Goal: Find specific page/section: Find specific page/section

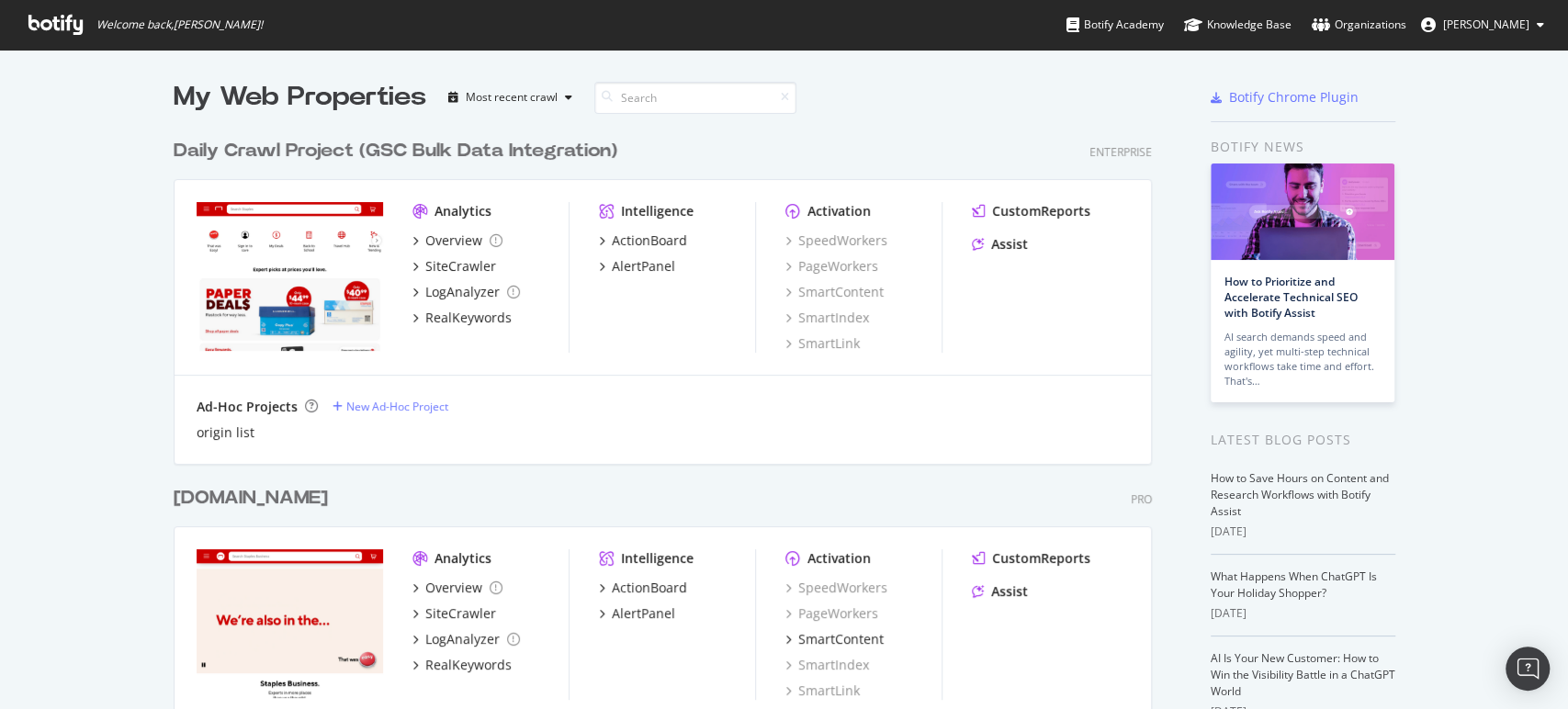
scroll to position [694, 1535]
drag, startPoint x: 1298, startPoint y: 2, endPoint x: 102, endPoint y: 298, distance: 1232.1
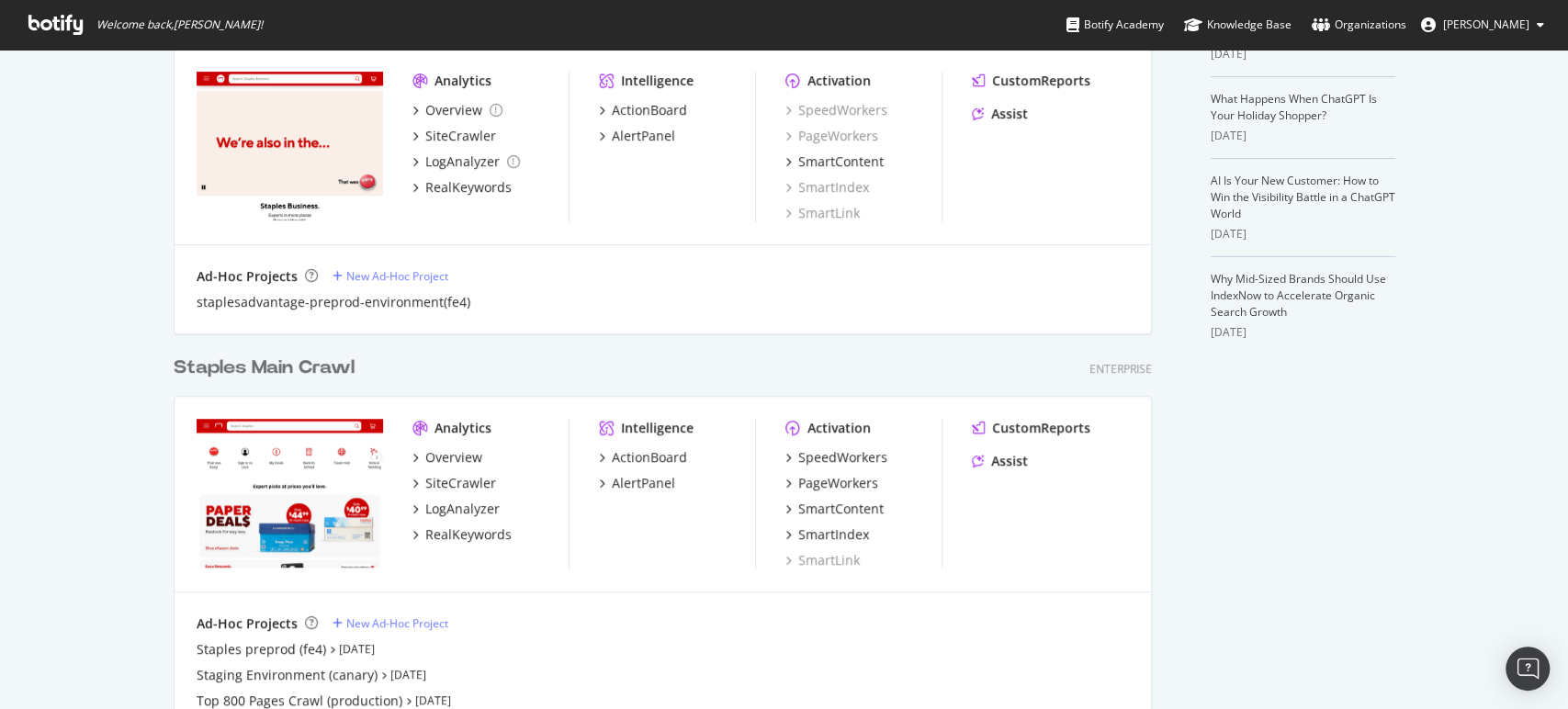
scroll to position [510, 0]
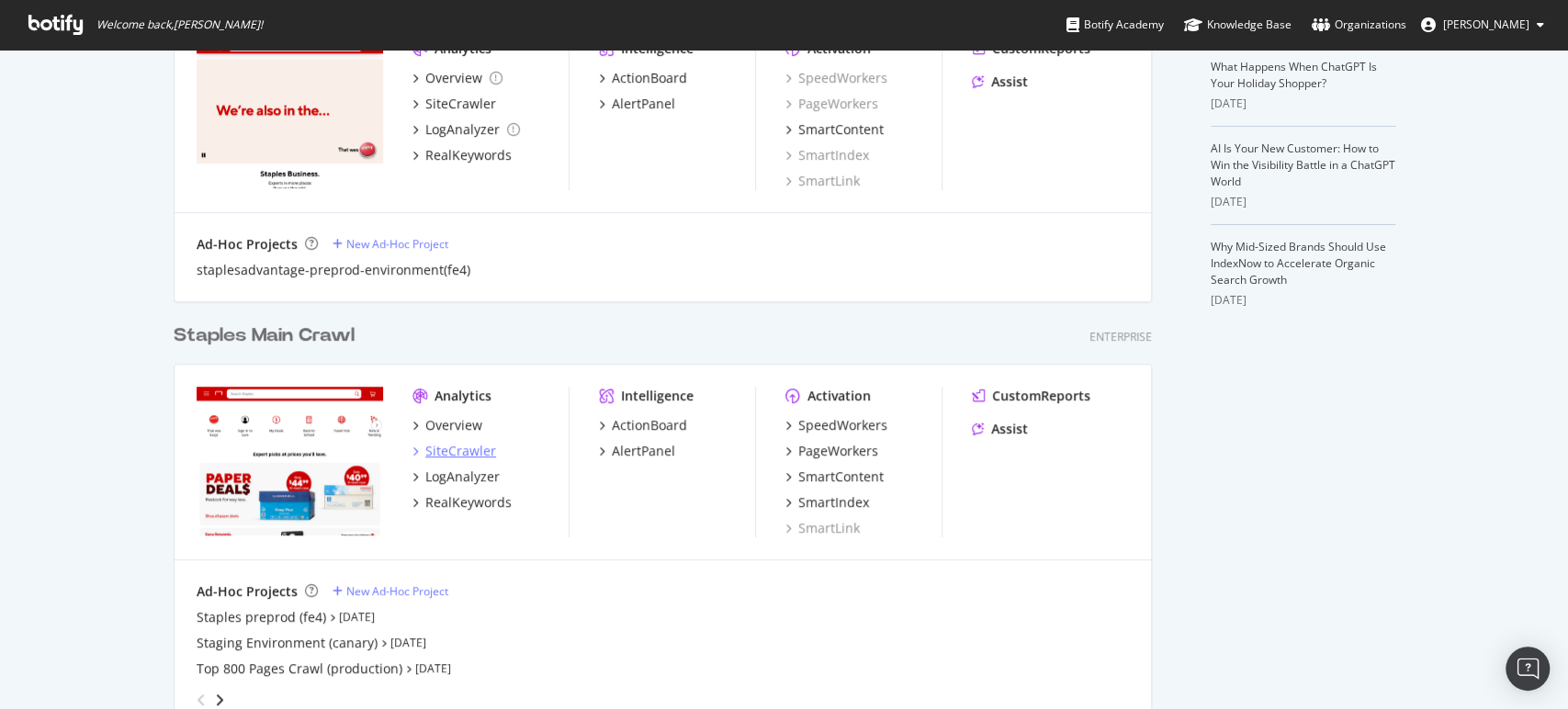
click at [454, 452] on div "SiteCrawler" at bounding box center [461, 451] width 71 height 18
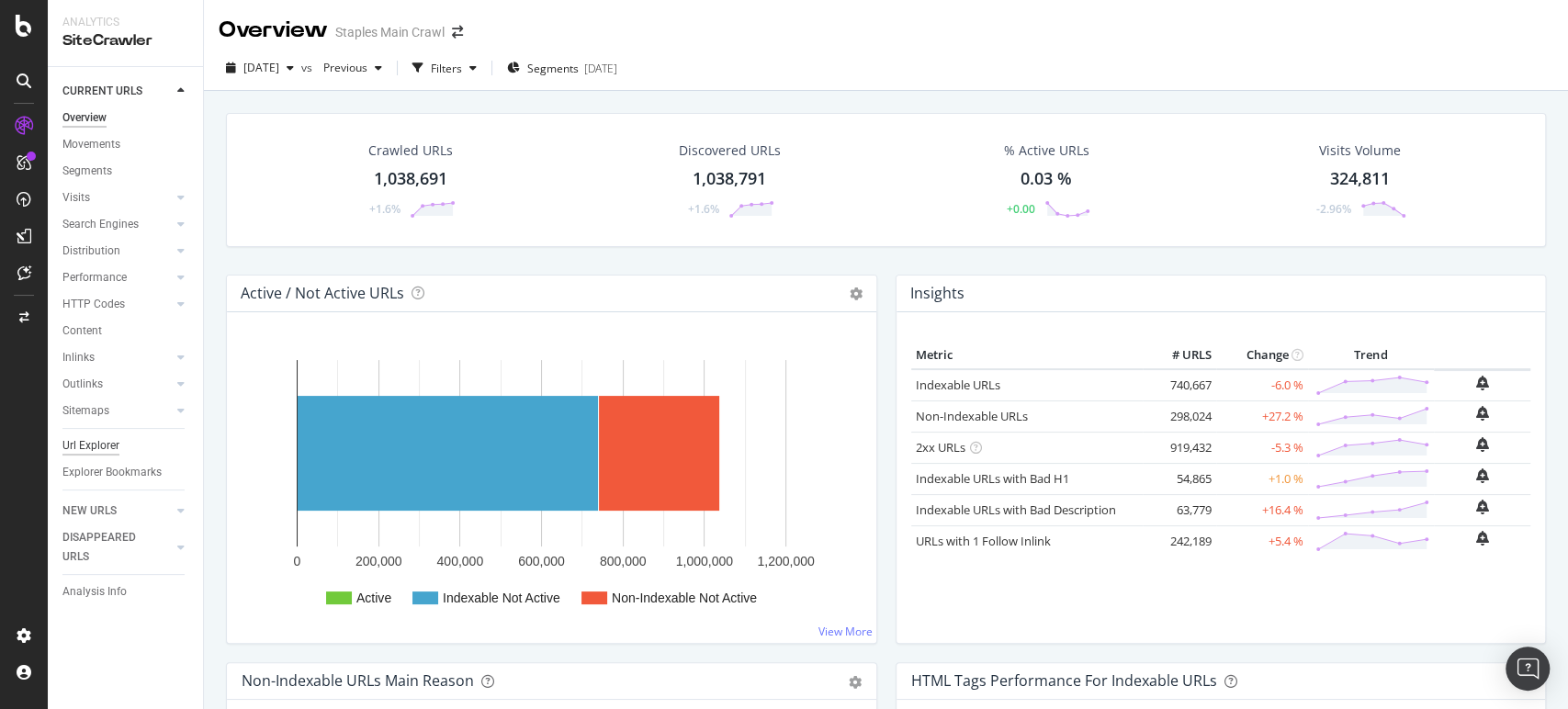
click at [95, 449] on div "Url Explorer" at bounding box center [90, 446] width 57 height 19
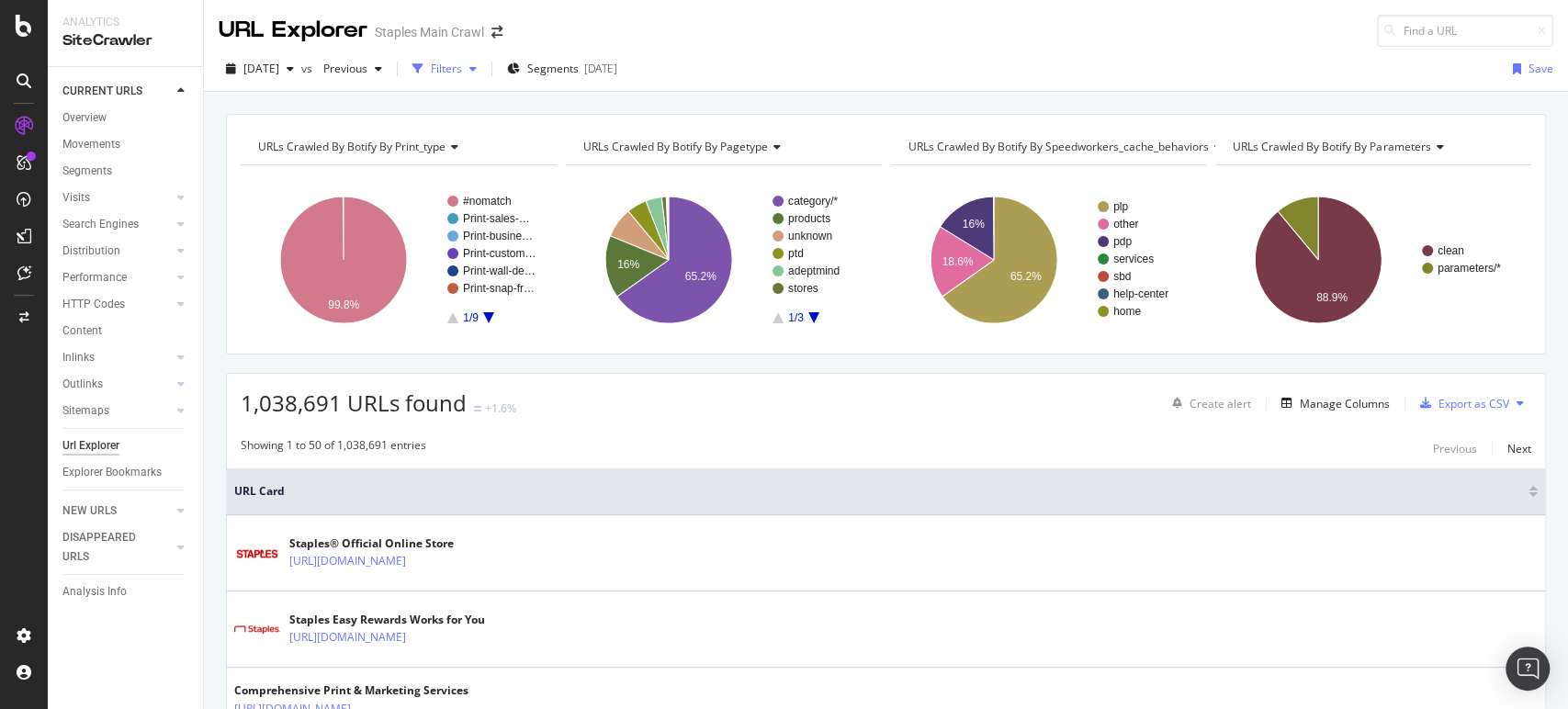
click at [476, 70] on icon "button" at bounding box center [473, 68] width 8 height 11
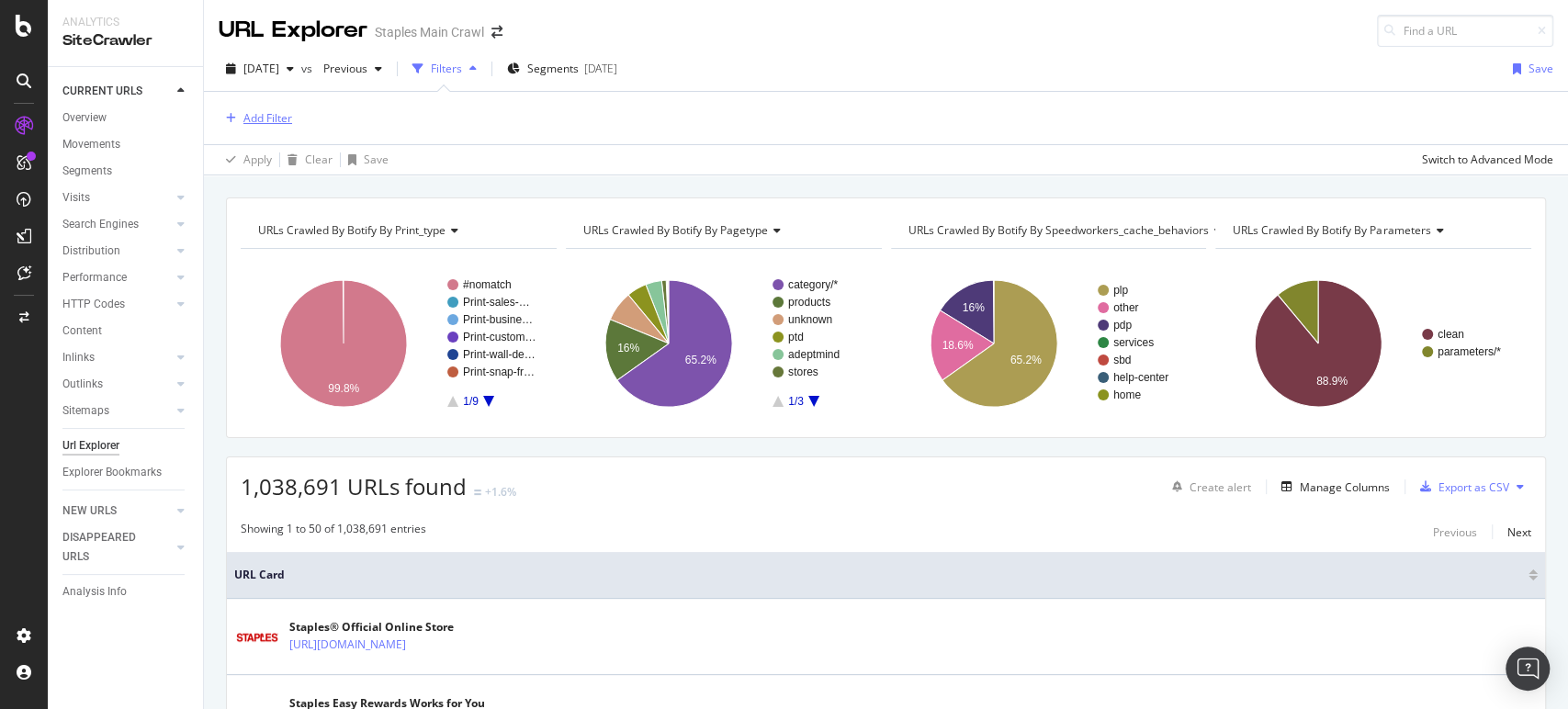
click at [272, 116] on div "Add Filter" at bounding box center [886, 118] width 1335 height 53
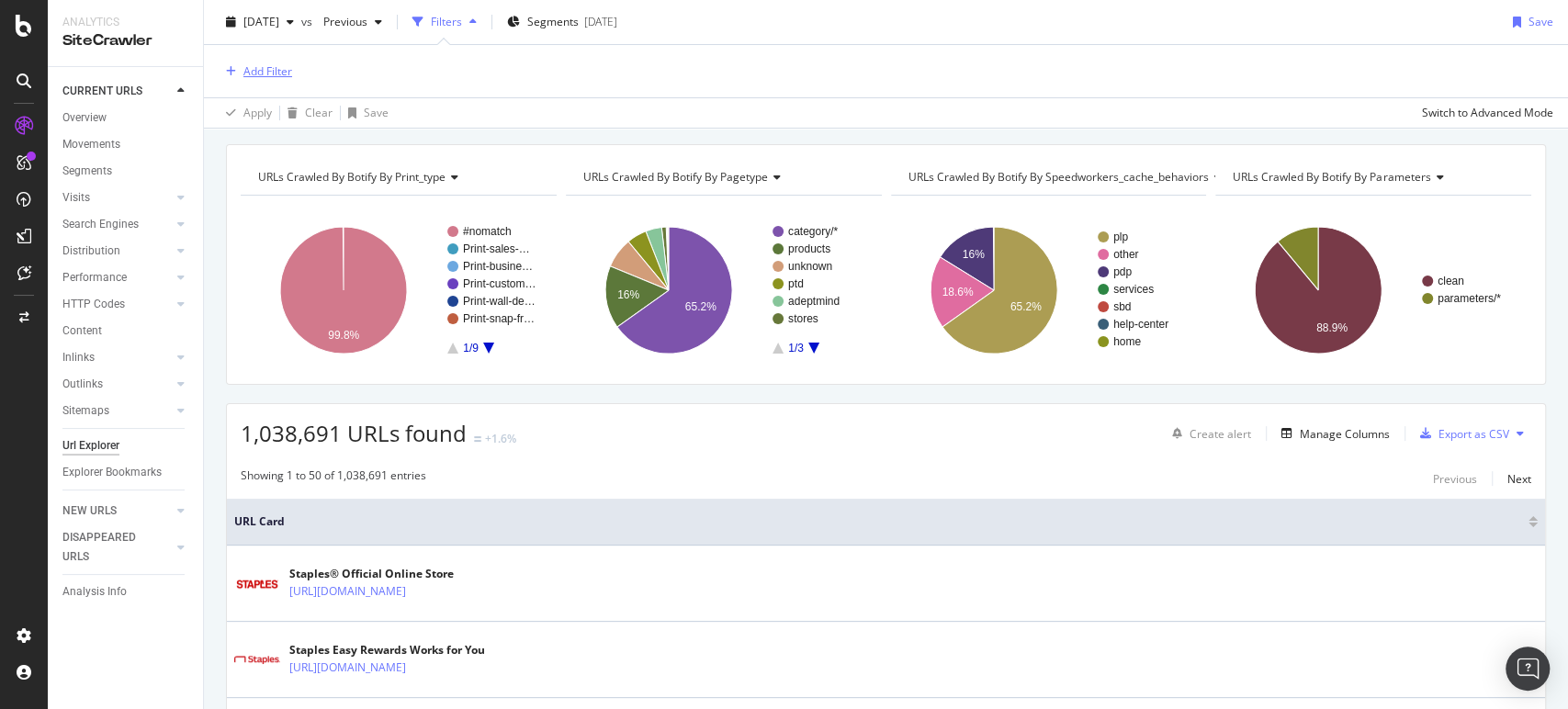
scroll to position [102, 0]
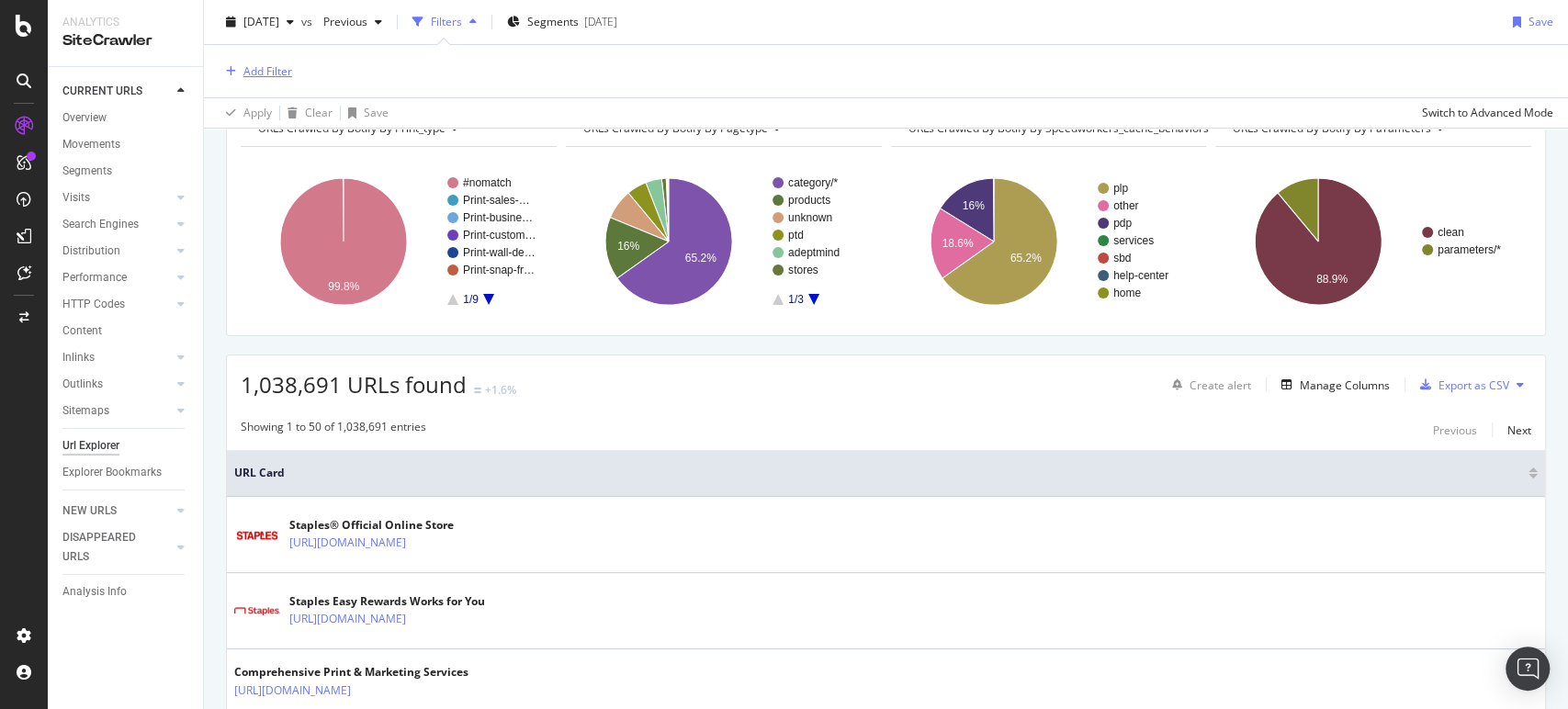
click at [245, 74] on div "Add Filter" at bounding box center [267, 71] width 49 height 15
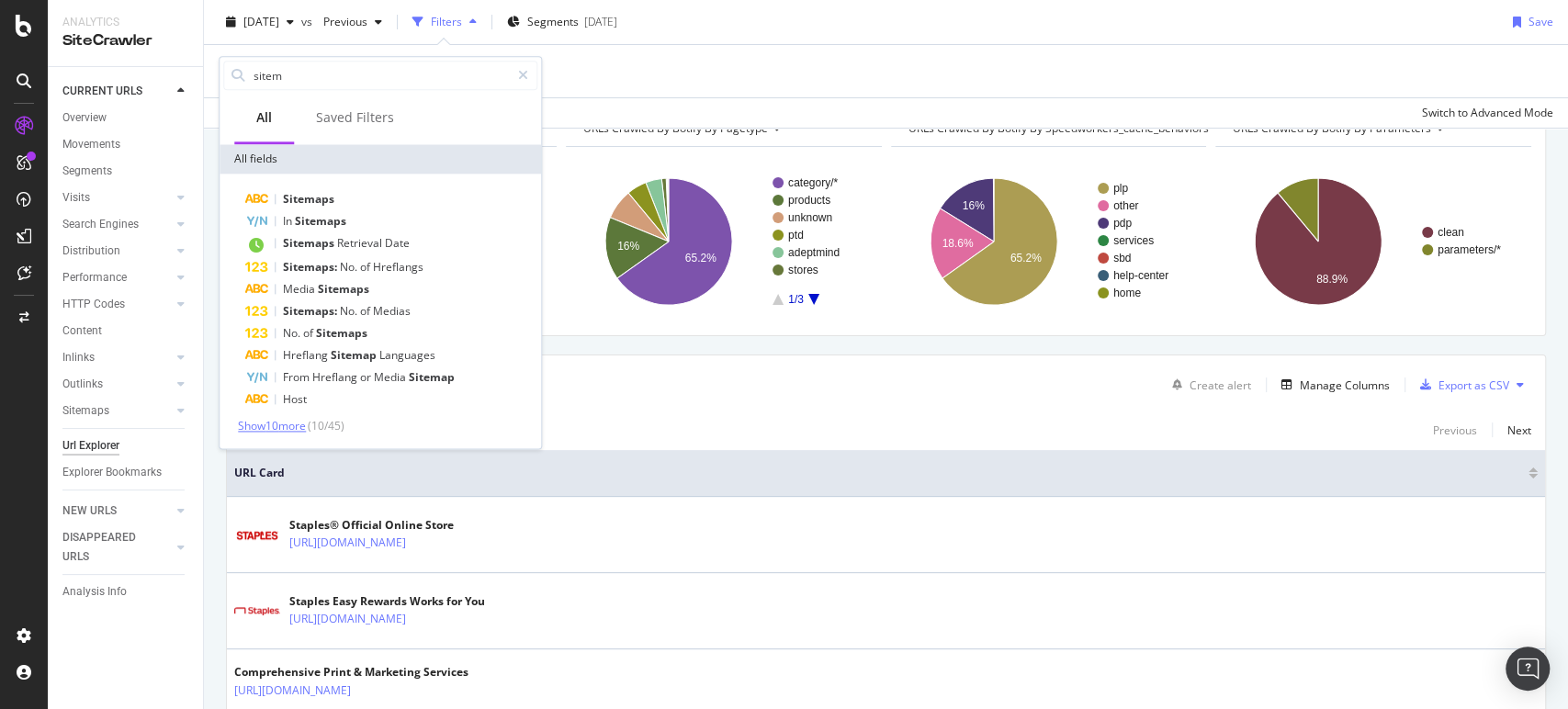
type input "sitem"
click at [291, 426] on span "Show 10 more" at bounding box center [272, 426] width 68 height 15
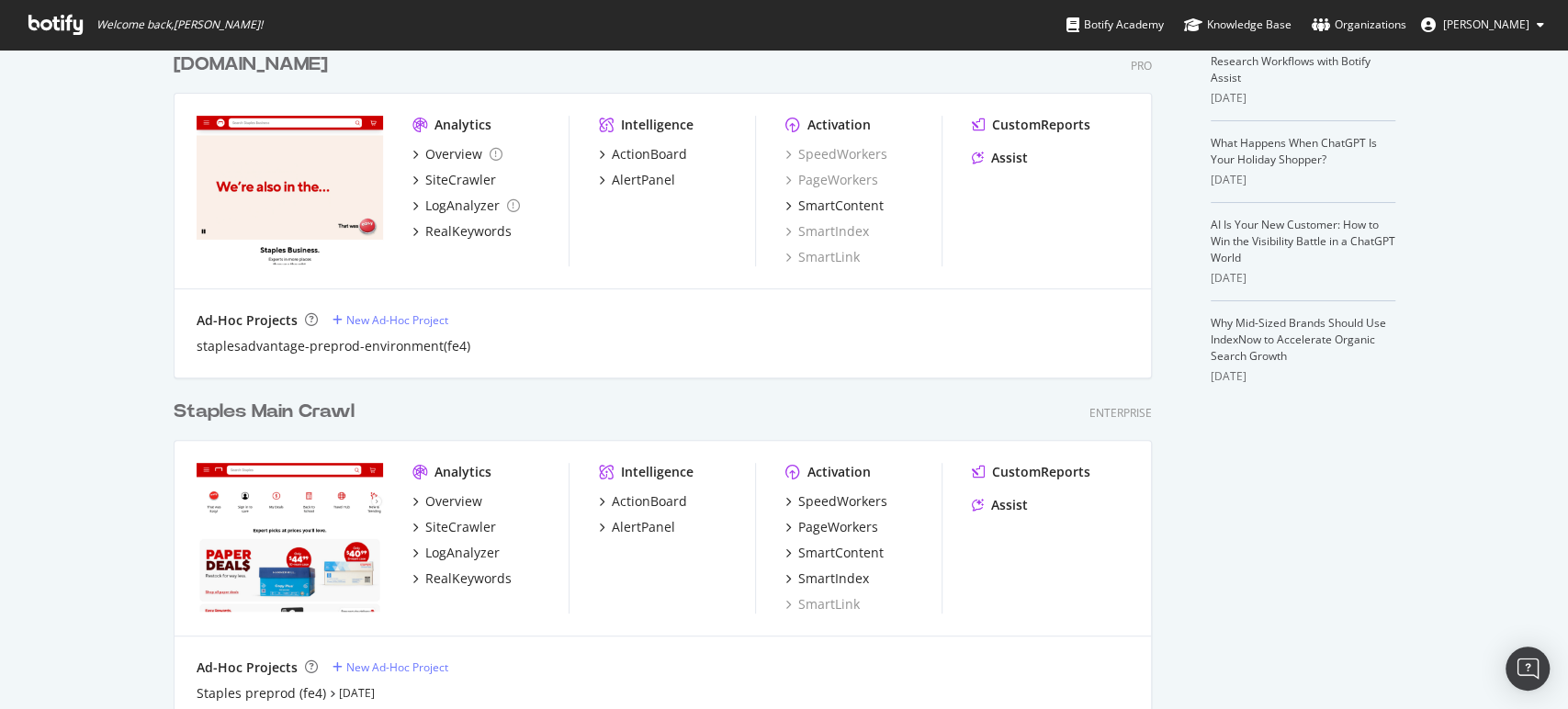
scroll to position [510, 0]
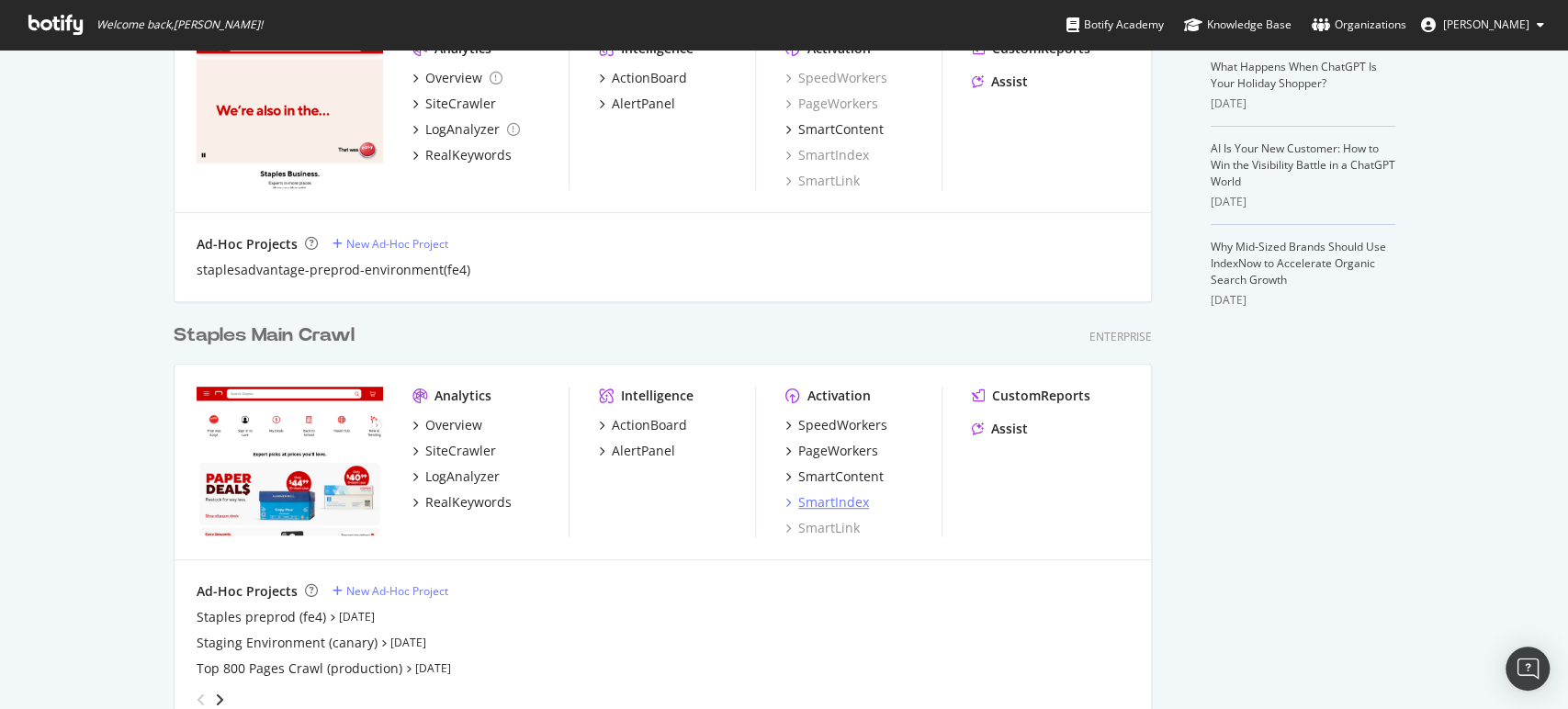
click at [833, 502] on div "SmartIndex" at bounding box center [833, 502] width 71 height 18
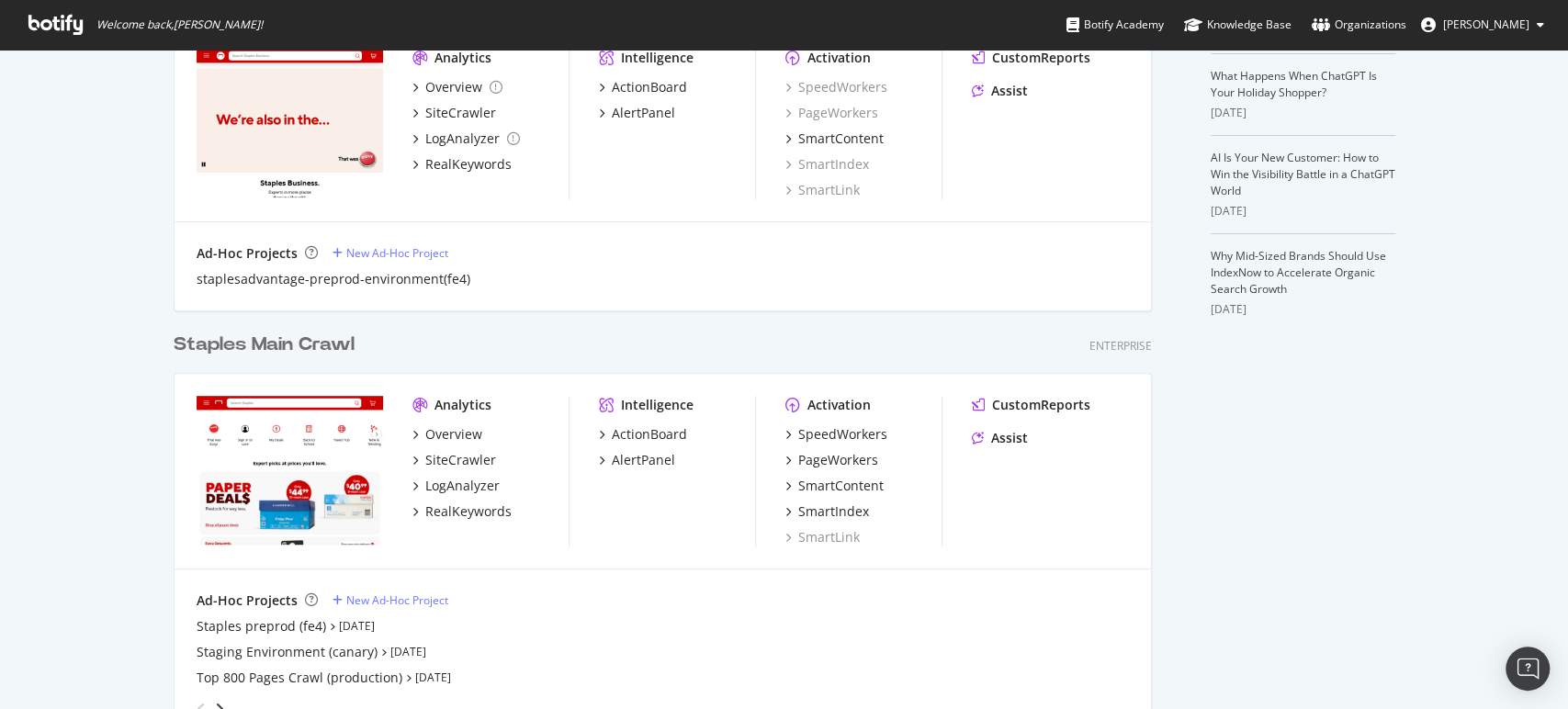
scroll to position [510, 0]
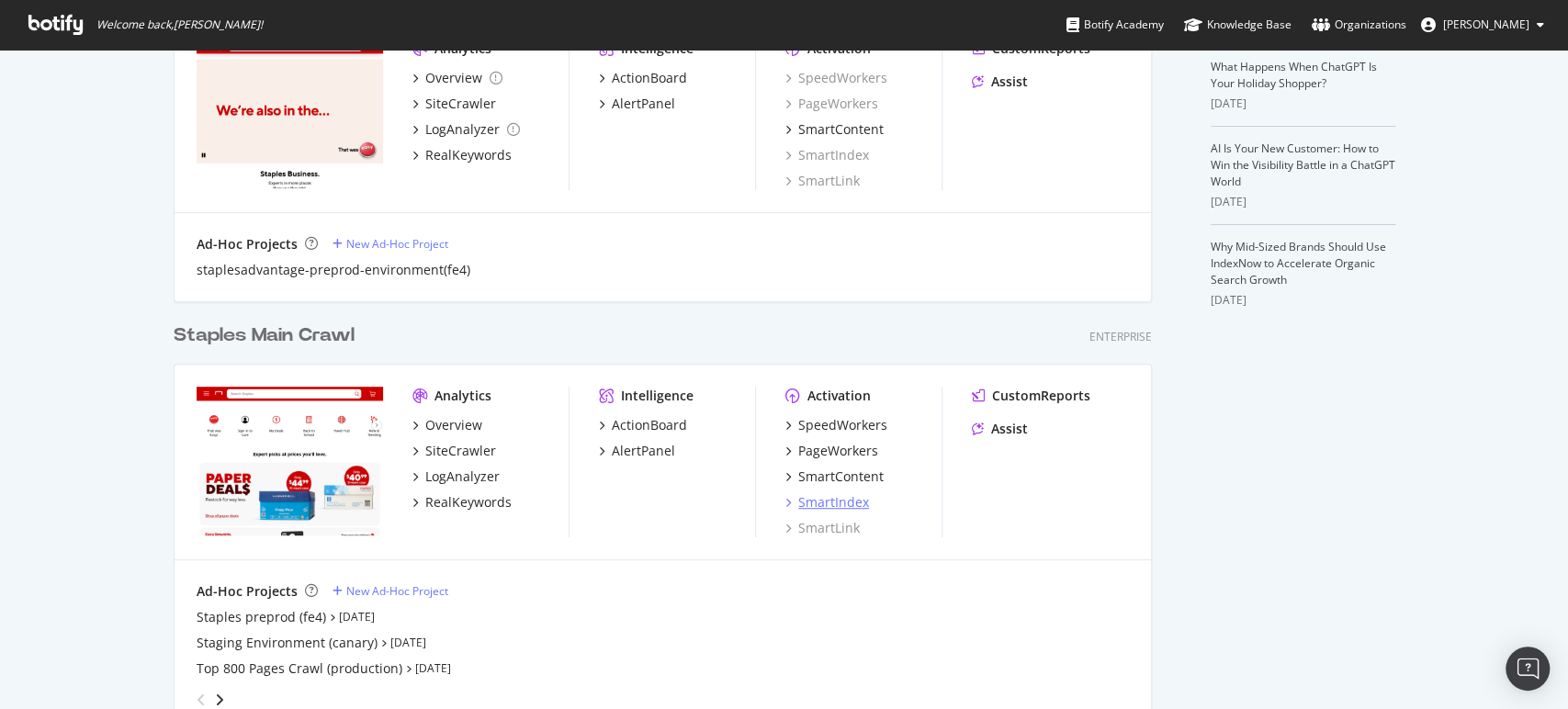
click at [830, 500] on div "SmartIndex" at bounding box center [833, 502] width 71 height 18
